Goal: Task Accomplishment & Management: Manage account settings

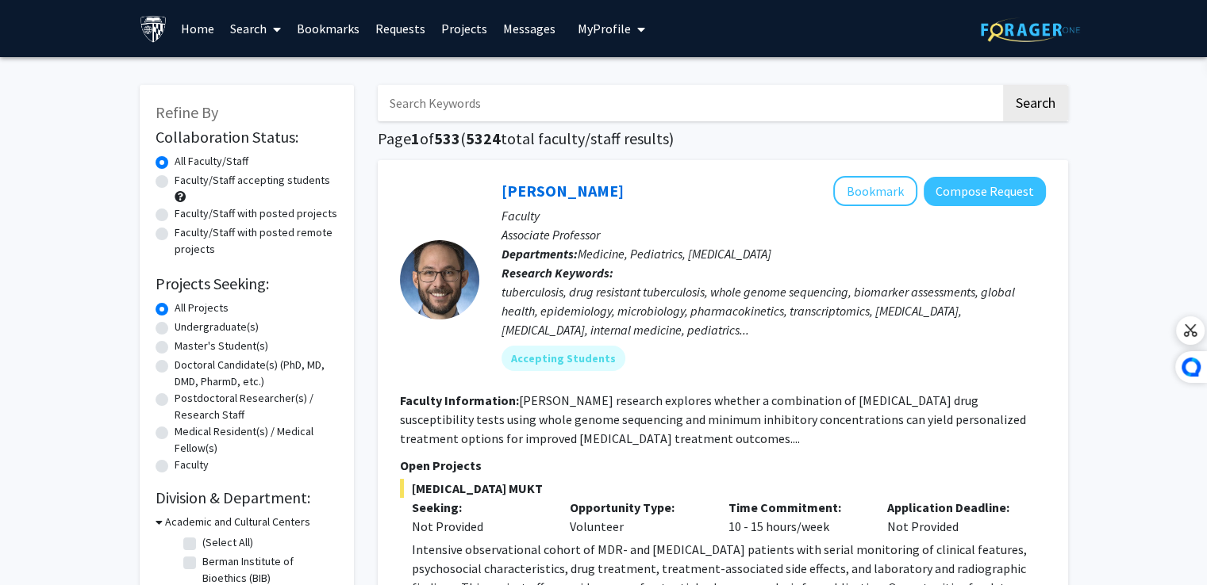
click at [322, 29] on link "Bookmarks" at bounding box center [328, 29] width 79 height 56
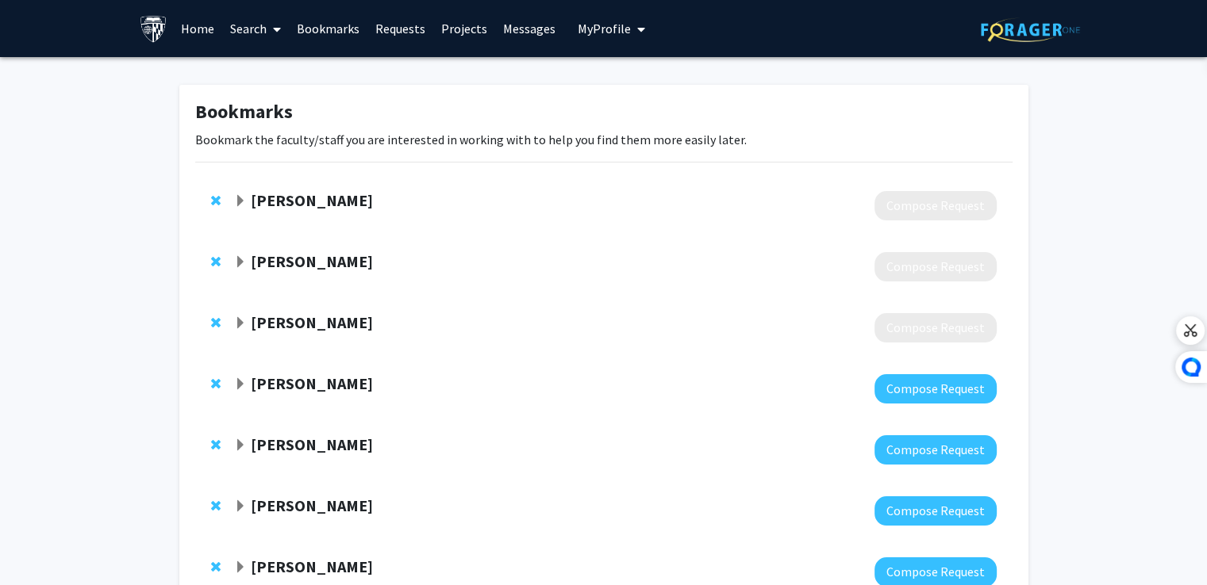
click at [235, 270] on div "[PERSON_NAME]" at bounding box center [405, 262] width 343 height 20
click at [241, 271] on div "[PERSON_NAME]" at bounding box center [405, 262] width 343 height 20
click at [240, 266] on span "Expand Ludovic Zimmerlin Bookmark" at bounding box center [240, 262] width 13 height 13
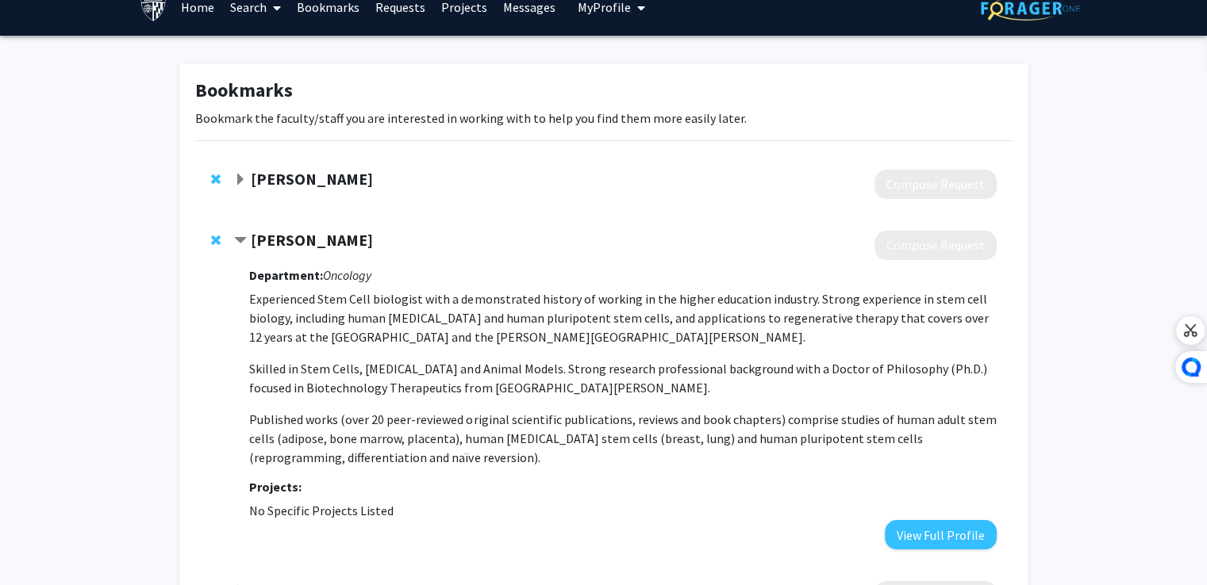
scroll to position [22, 0]
drag, startPoint x: 389, startPoint y: 232, endPoint x: 250, endPoint y: 239, distance: 139.0
click at [250, 239] on div "[PERSON_NAME]" at bounding box center [405, 240] width 343 height 20
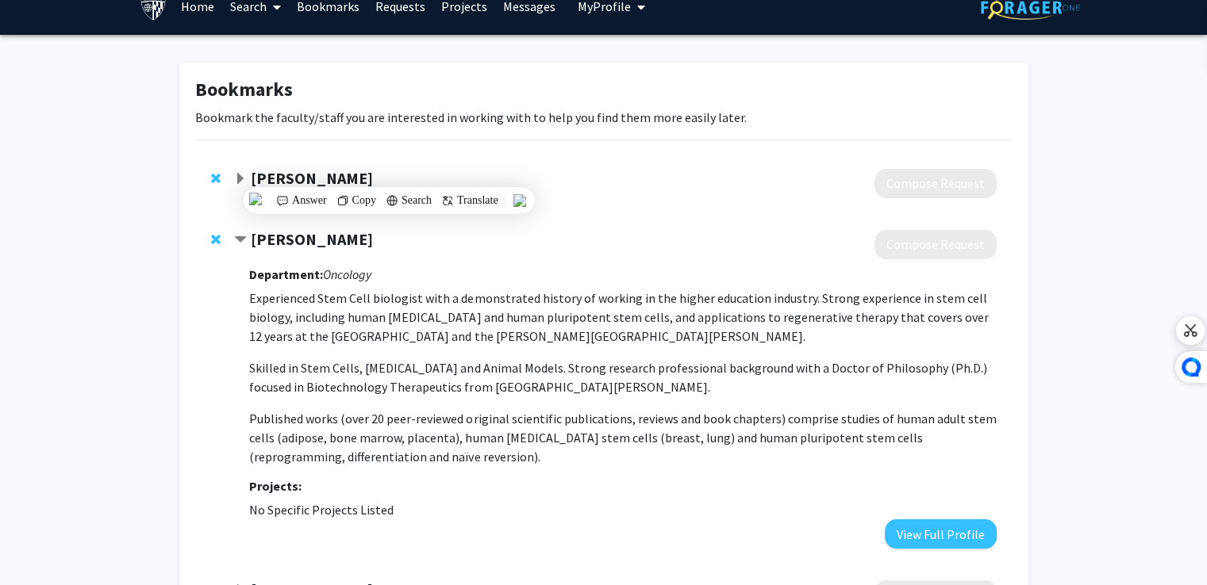
copy strong "[PERSON_NAME]"
click at [616, 254] on div at bounding box center [615, 244] width 762 height 29
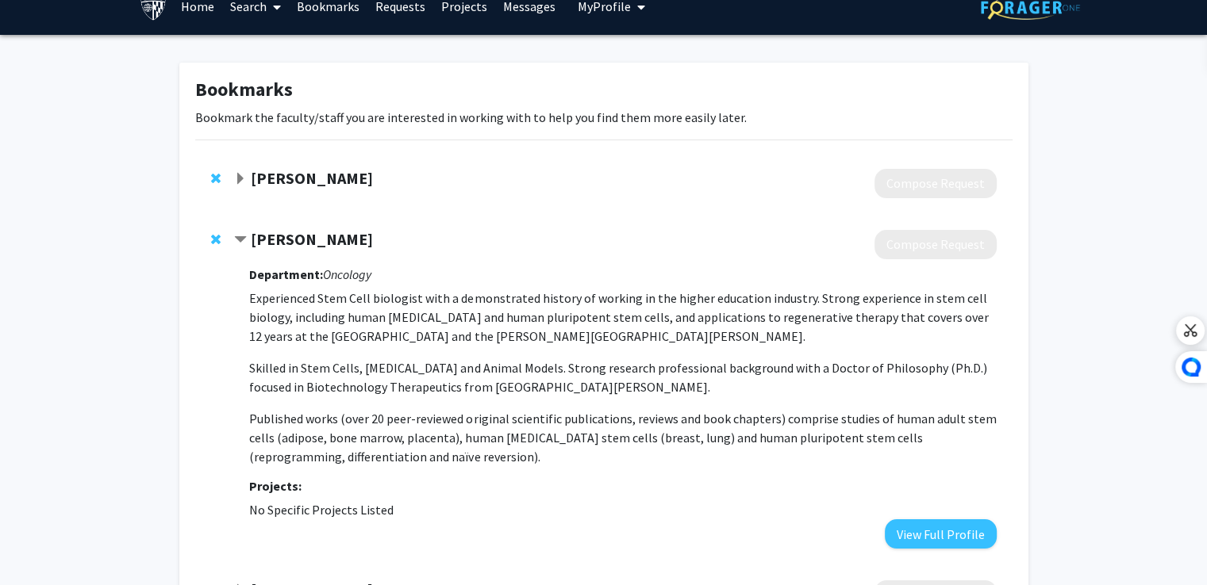
drag, startPoint x: 375, startPoint y: 242, endPoint x: 323, endPoint y: 242, distance: 52.4
click at [323, 242] on strong "[PERSON_NAME]" at bounding box center [312, 239] width 122 height 20
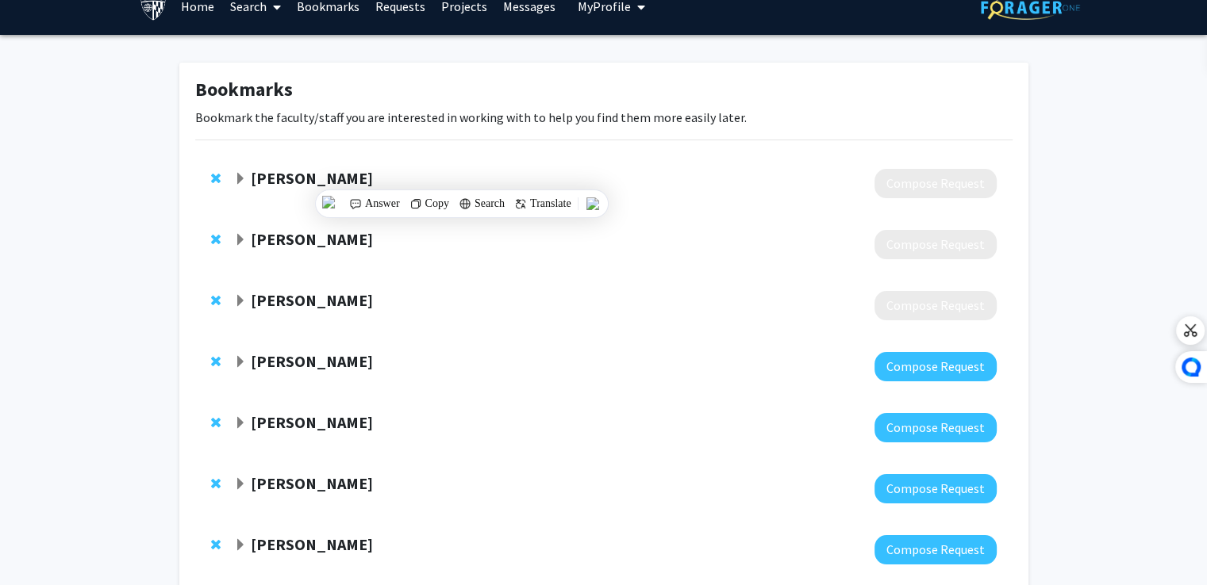
click at [392, 239] on div "[PERSON_NAME]" at bounding box center [405, 240] width 343 height 20
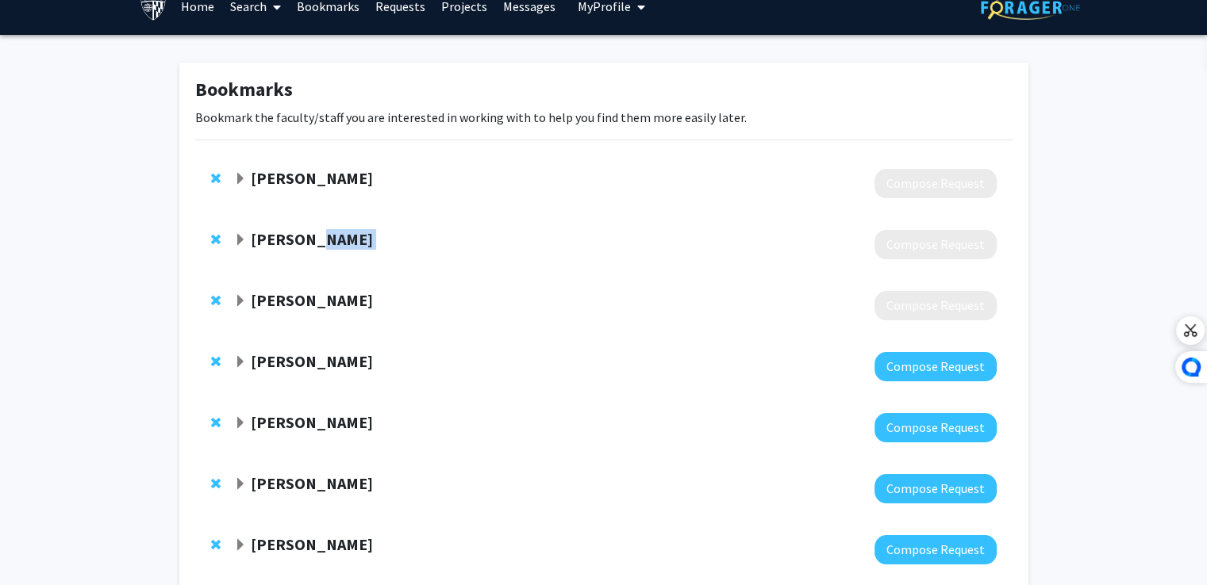
drag, startPoint x: 392, startPoint y: 239, endPoint x: 327, endPoint y: 239, distance: 65.1
click at [327, 239] on div "[PERSON_NAME]" at bounding box center [405, 240] width 343 height 20
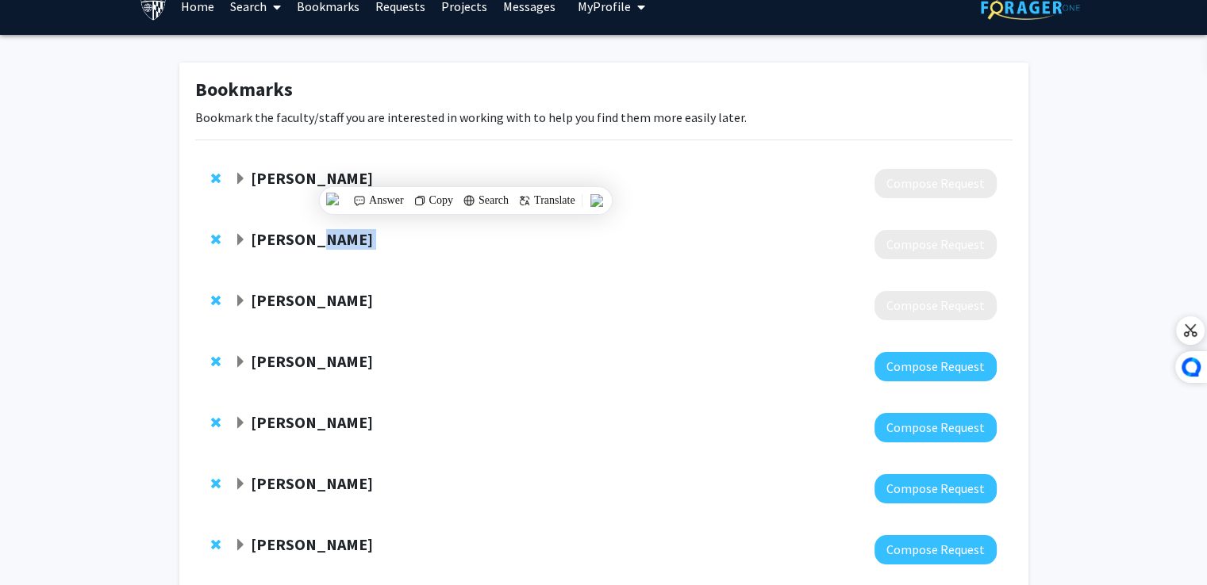
copy strong "Zimmerlin"
click at [278, 305] on strong "[PERSON_NAME]" at bounding box center [312, 300] width 122 height 20
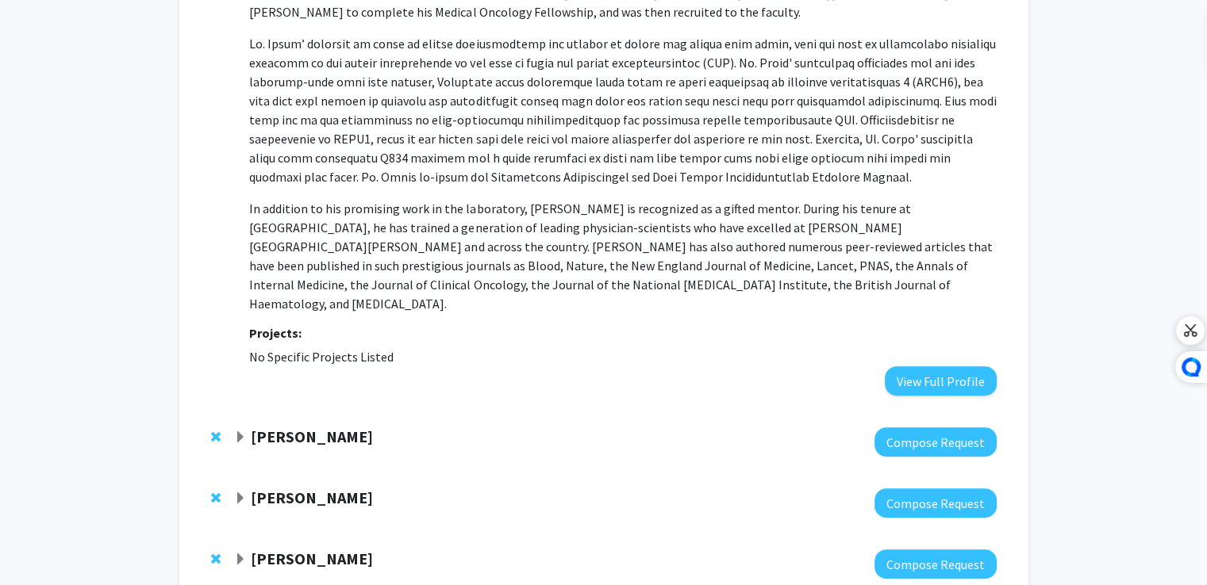
scroll to position [466, 0]
click at [278, 427] on div at bounding box center [615, 441] width 762 height 29
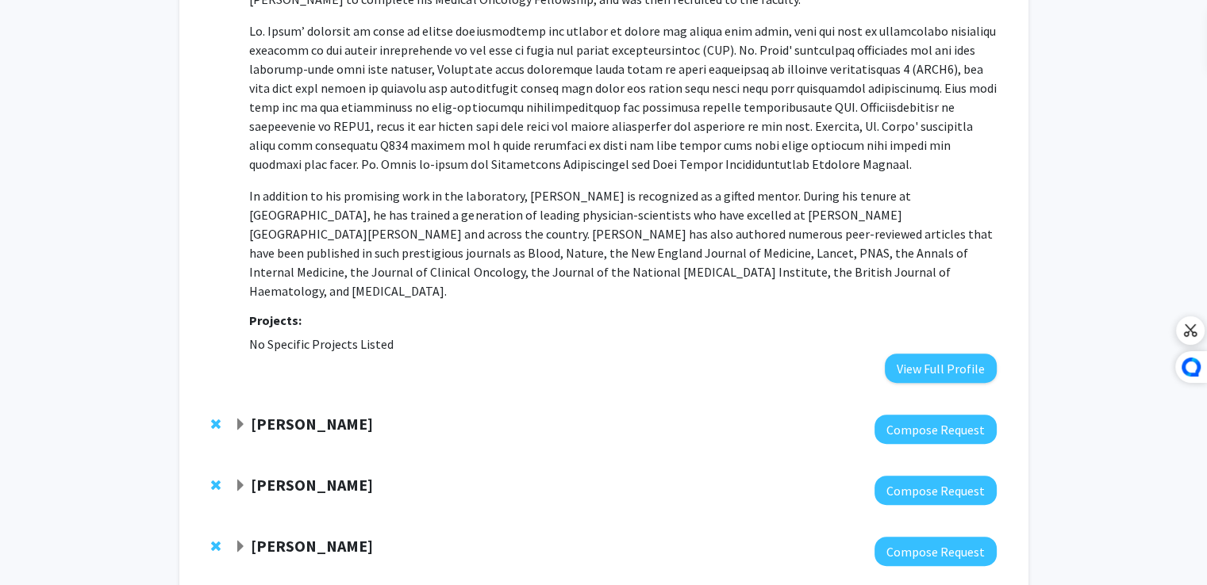
scroll to position [478, 0]
click at [274, 414] on div "[PERSON_NAME]" at bounding box center [405, 424] width 343 height 20
click at [254, 413] on strong "[PERSON_NAME]" at bounding box center [312, 423] width 122 height 20
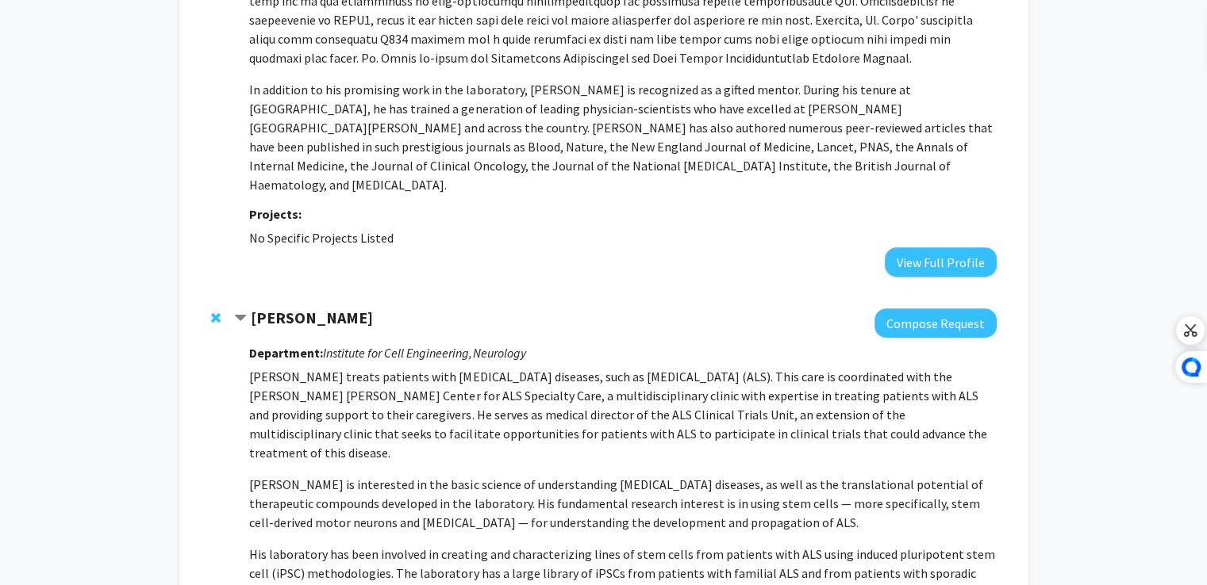
scroll to position [596, 0]
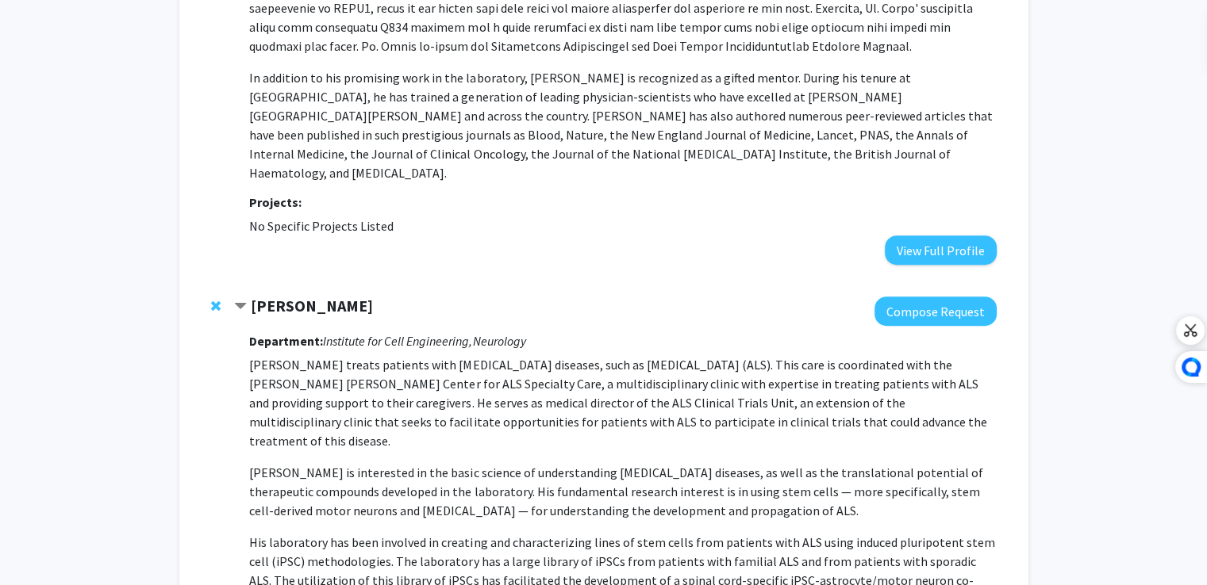
drag, startPoint x: 393, startPoint y: 259, endPoint x: 252, endPoint y: 274, distance: 141.1
click at [252, 297] on div "[PERSON_NAME]" at bounding box center [405, 307] width 343 height 20
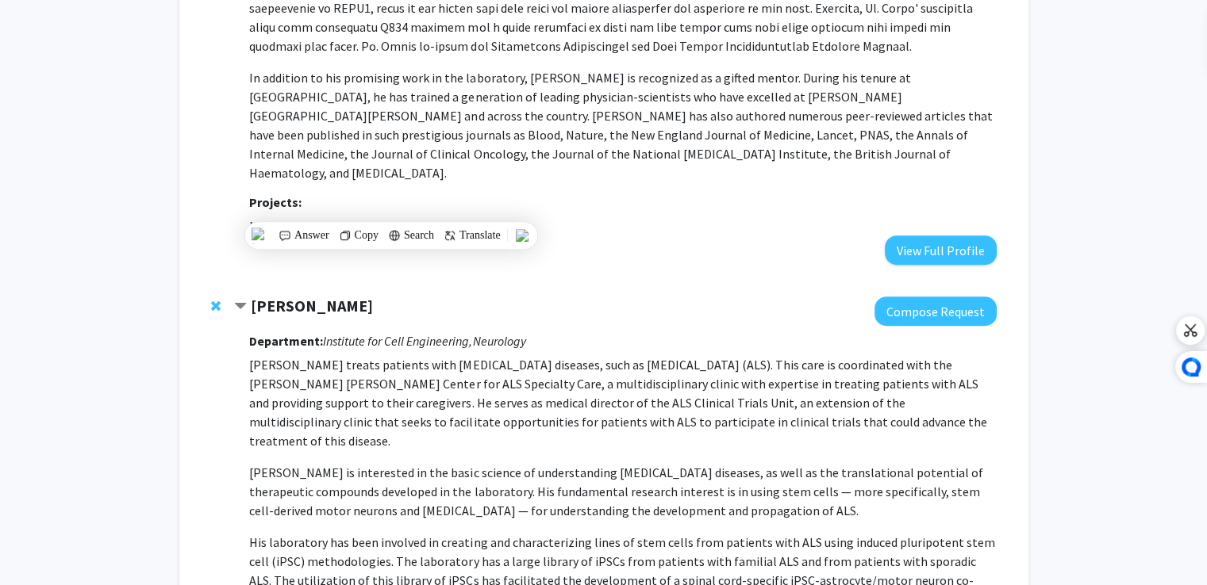
copy strong "[PERSON_NAME]"
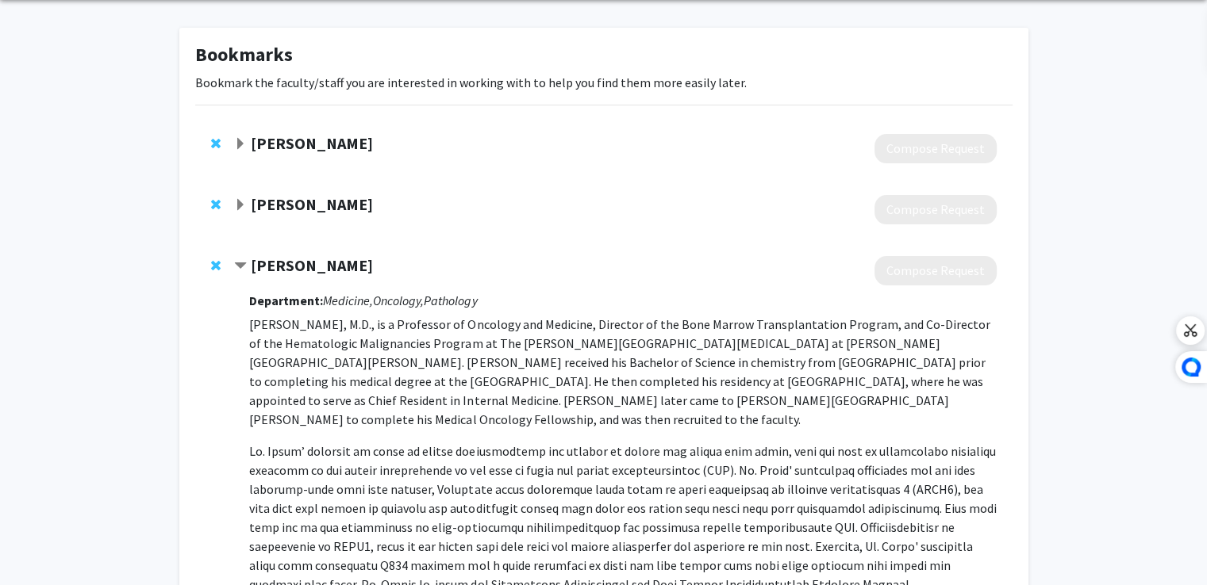
scroll to position [0, 0]
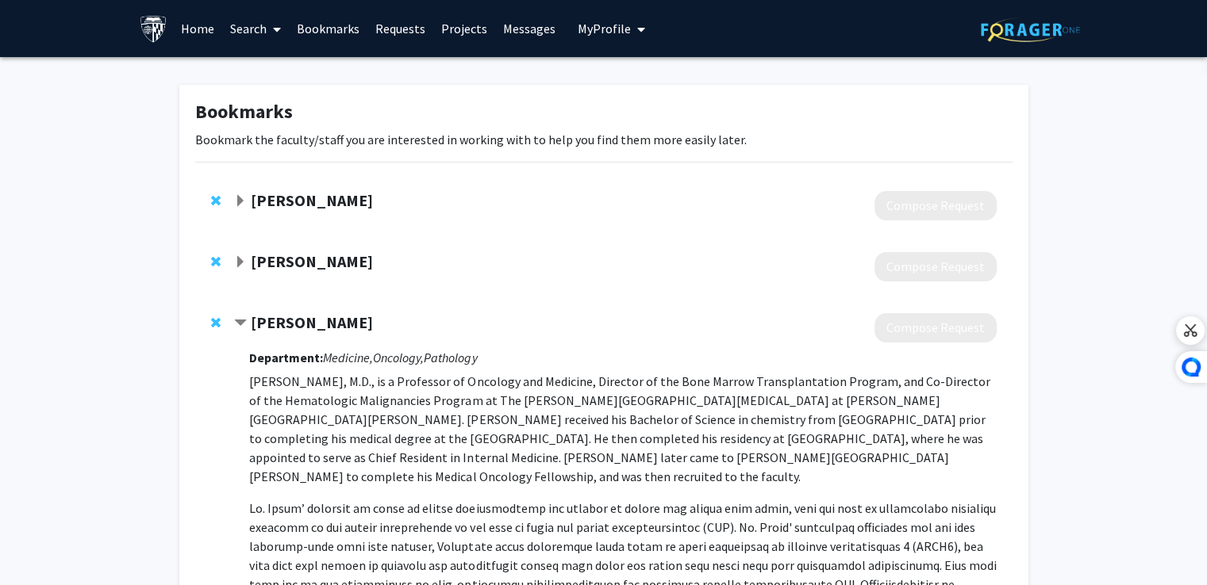
click at [309, 324] on strong "[PERSON_NAME]" at bounding box center [312, 323] width 122 height 20
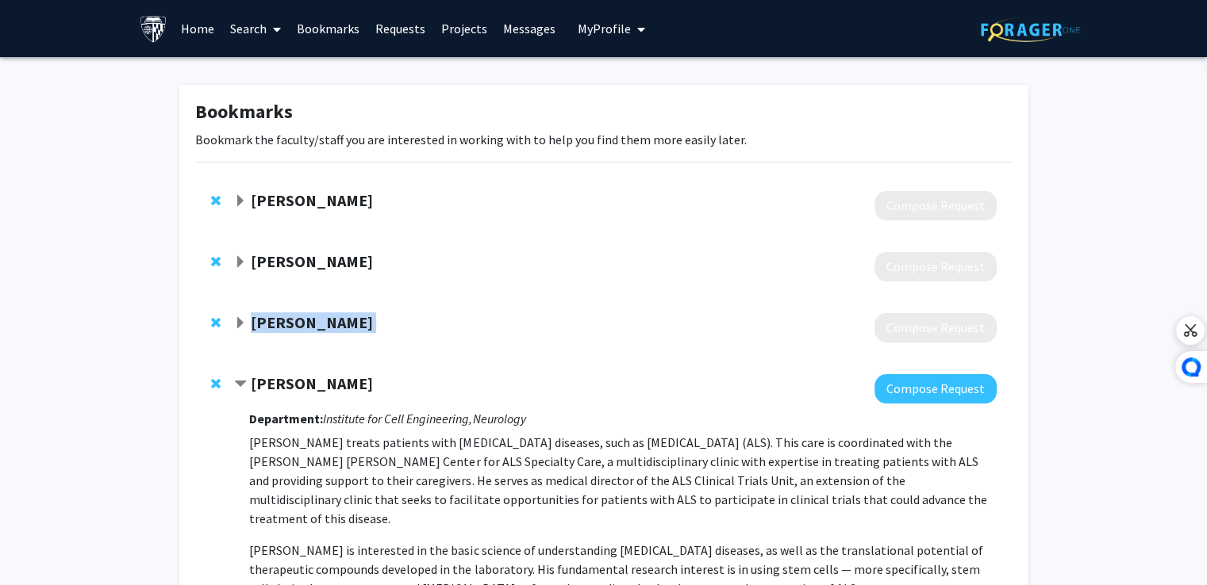
copy strong "[PERSON_NAME]"
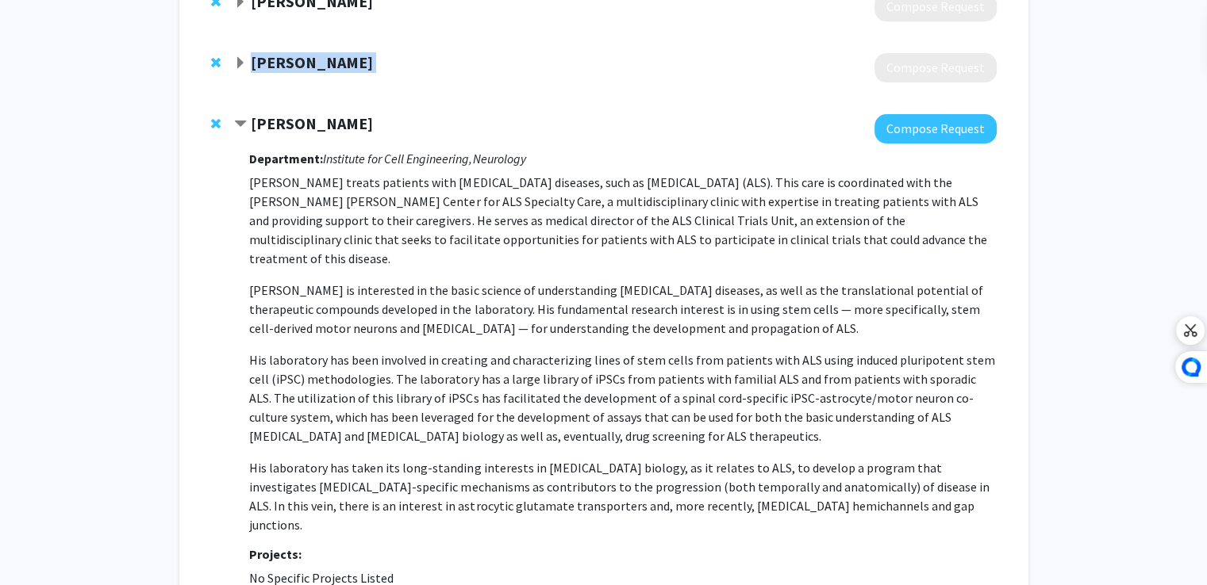
scroll to position [130, 0]
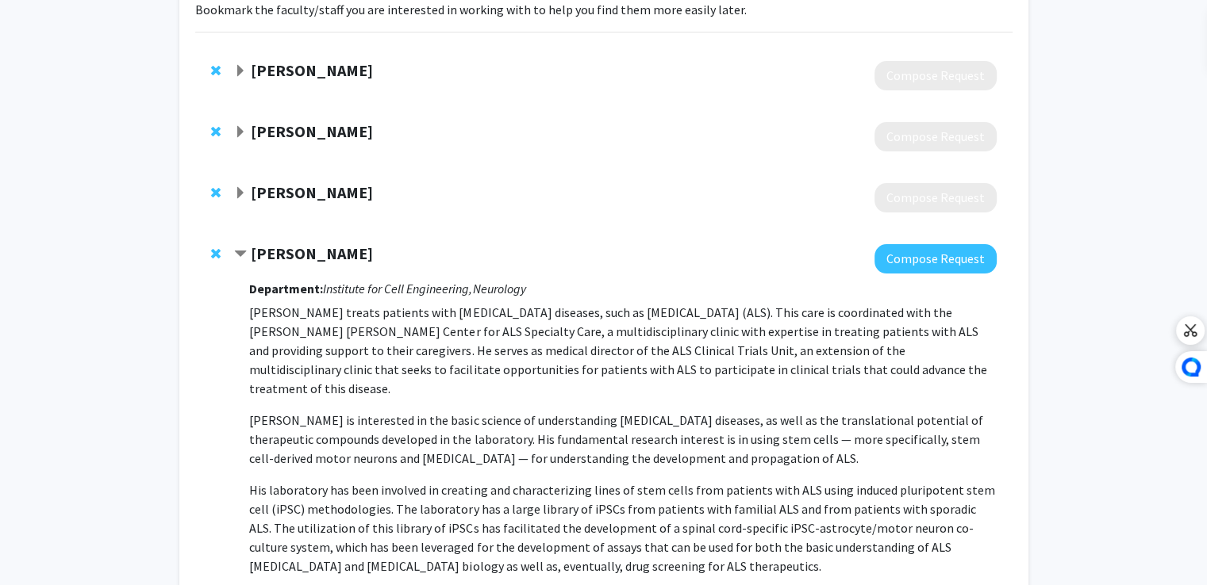
click at [222, 194] on div at bounding box center [219, 192] width 16 height 19
click at [240, 194] on span "Expand Rick Jones Bookmark" at bounding box center [240, 193] width 13 height 13
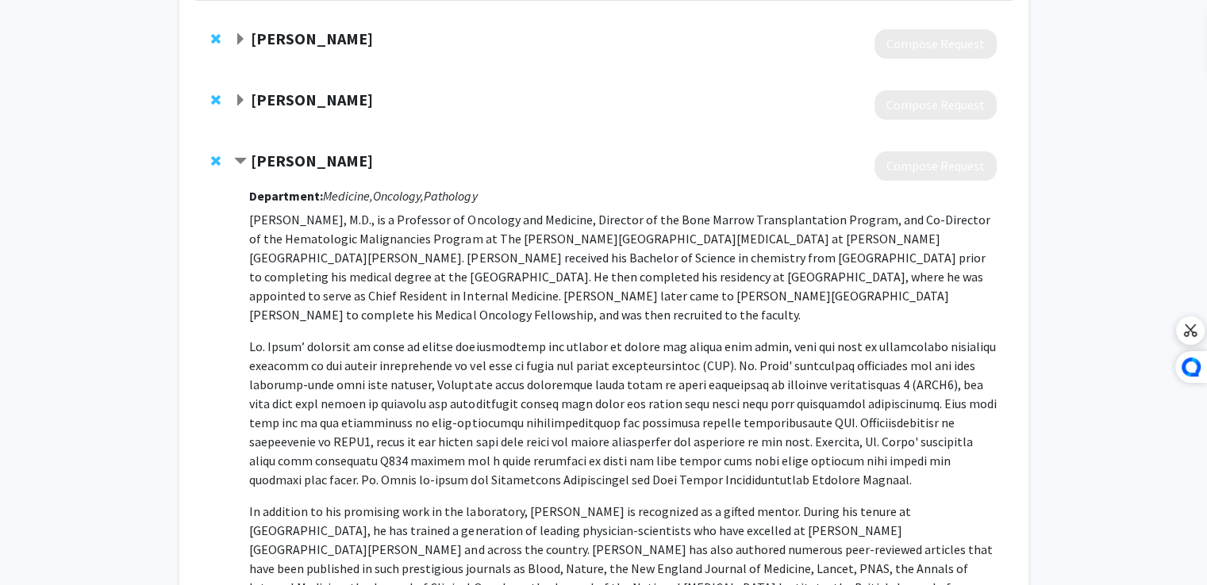
scroll to position [162, 0]
